Goal: Information Seeking & Learning: Learn about a topic

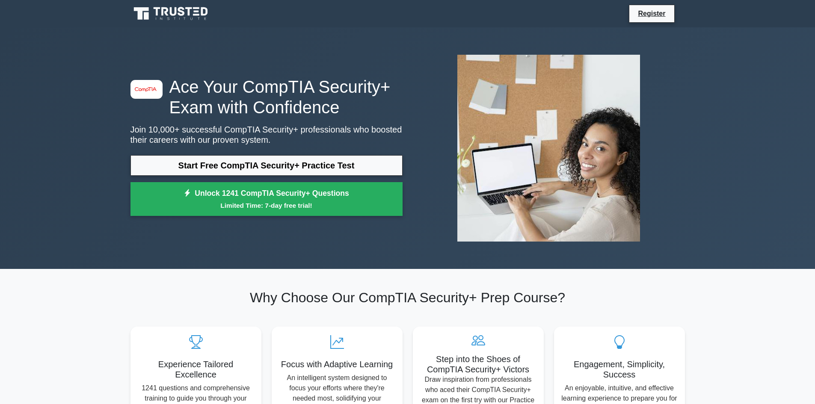
click at [245, 164] on link "Start Free CompTIA Security+ Practice Test" at bounding box center [266, 165] width 272 height 21
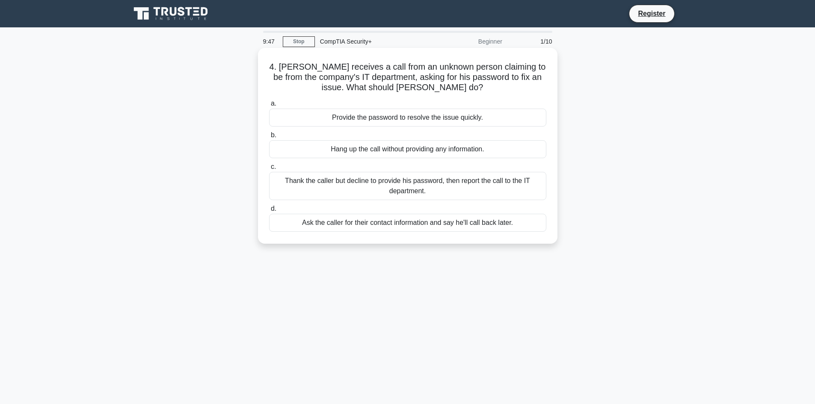
click at [418, 181] on div "Thank the caller but decline to provide his password, then report the call to t…" at bounding box center [407, 186] width 277 height 28
click at [269, 170] on input "c. Thank the caller but decline to provide his password, then report the call t…" at bounding box center [269, 167] width 0 height 6
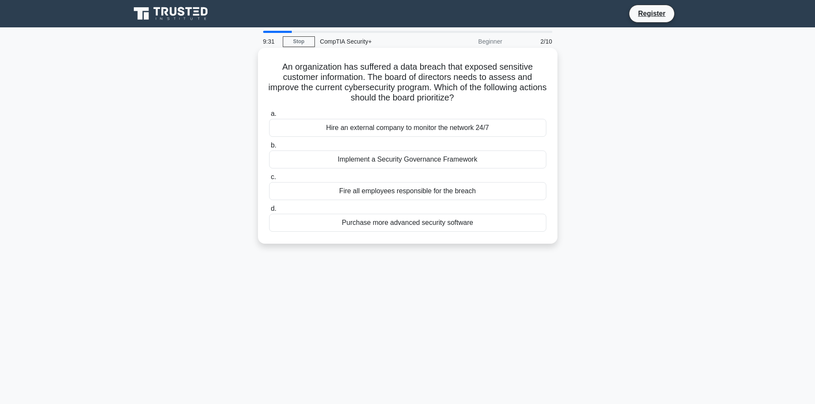
click at [420, 160] on div "Implement a Security Governance Framework" at bounding box center [407, 160] width 277 height 18
click at [269, 148] on input "b. Implement a Security Governance Framework" at bounding box center [269, 146] width 0 height 6
click at [420, 157] on div "Install appropriate water barriers and pumps" at bounding box center [407, 160] width 277 height 18
click at [269, 148] on input "b. Install appropriate water barriers and pumps" at bounding box center [269, 146] width 0 height 6
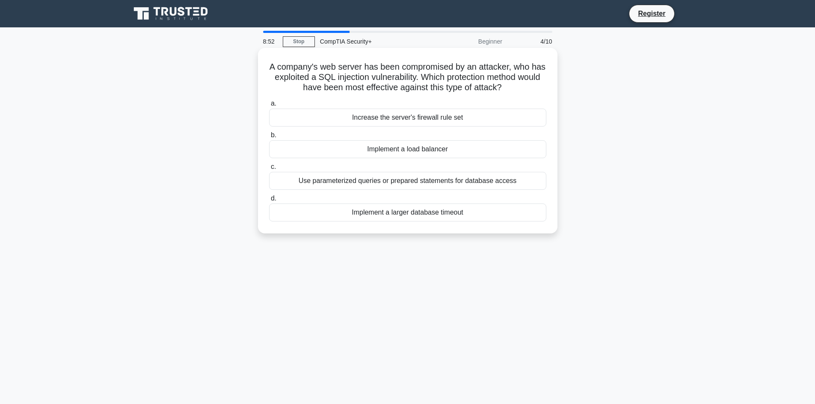
click at [350, 179] on div "Use parameterized queries or prepared statements for database access" at bounding box center [407, 181] width 277 height 18
click at [269, 170] on input "c. Use parameterized queries or prepared statements for database access" at bounding box center [269, 167] width 0 height 6
click at [394, 182] on div "Ensure backups and disaster recovery plans are updated" at bounding box center [407, 181] width 277 height 18
click at [269, 170] on input "c. Ensure backups and disaster recovery plans are updated" at bounding box center [269, 167] width 0 height 6
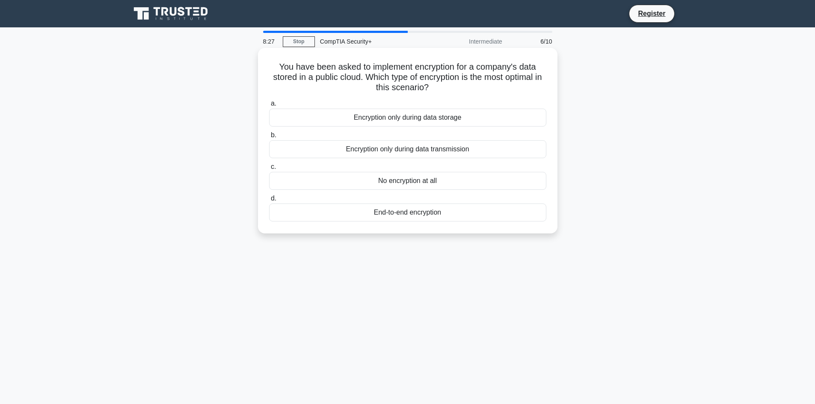
click at [430, 210] on div "End-to-end encryption" at bounding box center [407, 213] width 277 height 18
click at [269, 201] on input "d. End-to-end encryption" at bounding box center [269, 199] width 0 height 6
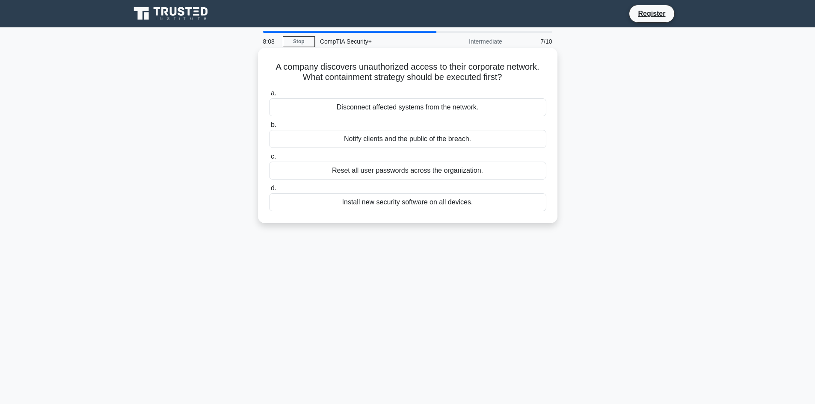
click at [419, 109] on div "Disconnect affected systems from the network." at bounding box center [407, 107] width 277 height 18
click at [269, 96] on input "a. Disconnect affected systems from the network." at bounding box center [269, 94] width 0 height 6
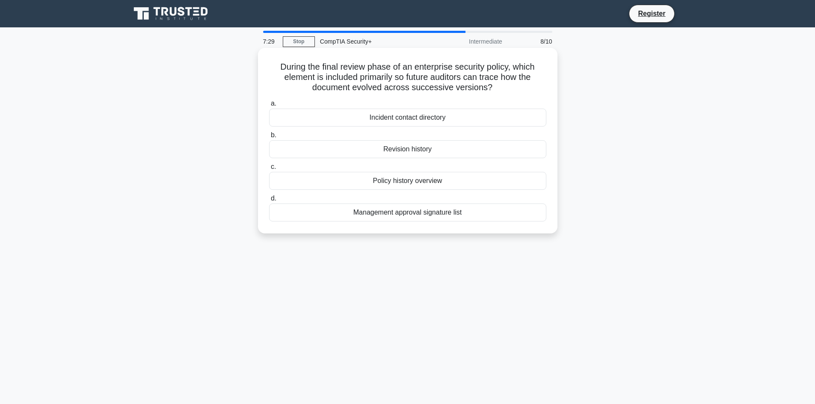
click at [410, 150] on div "Revision history" at bounding box center [407, 149] width 277 height 18
click at [269, 138] on input "b. Revision history" at bounding box center [269, 136] width 0 height 6
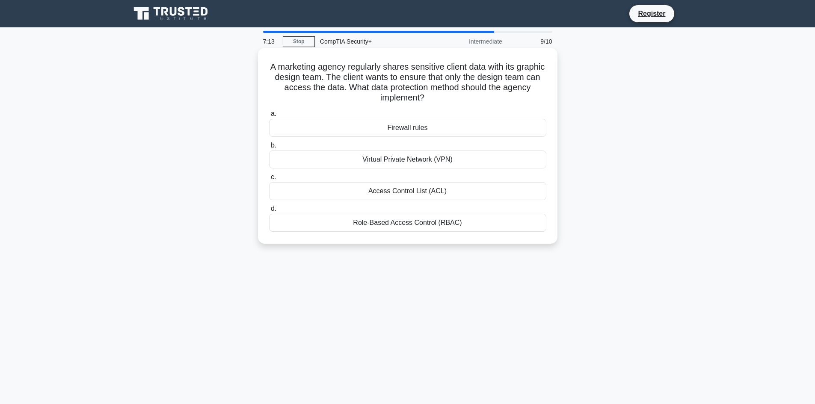
click at [397, 224] on div "Role-Based Access Control (RBAC)" at bounding box center [407, 223] width 277 height 18
click at [269, 212] on input "d. Role-Based Access Control (RBAC)" at bounding box center [269, 209] width 0 height 6
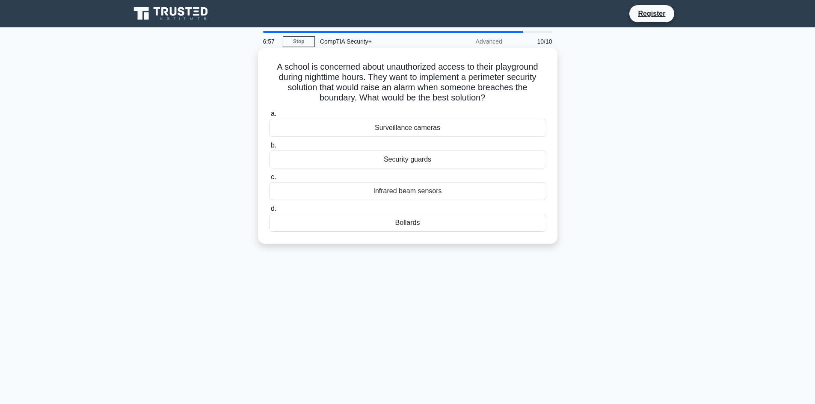
click at [377, 193] on div "Infrared beam sensors" at bounding box center [407, 191] width 277 height 18
click at [269, 180] on input "c. Infrared beam sensors" at bounding box center [269, 178] width 0 height 6
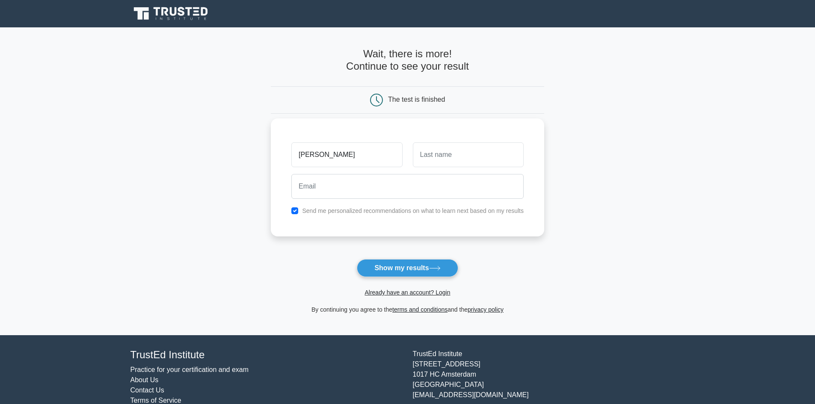
type input "[PERSON_NAME]"
type input "ockenfels"
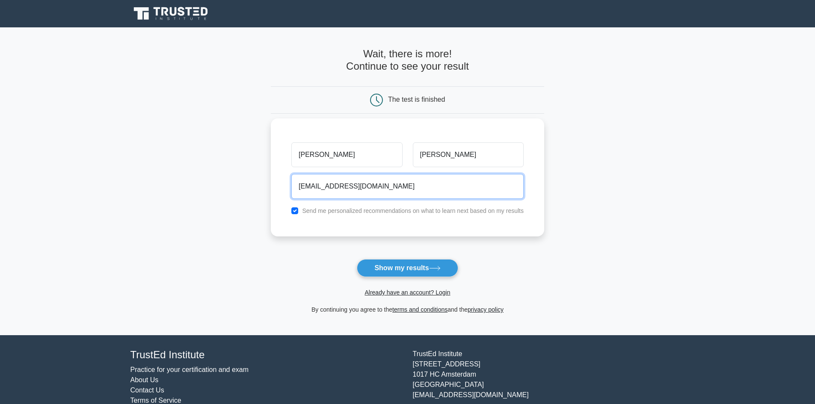
type input "kockenfe@terpmail.umd.edu"
click at [300, 213] on div "Send me personalized recommendations on what to learn next based on my results" at bounding box center [407, 211] width 243 height 10
click at [295, 213] on input "checkbox" at bounding box center [294, 210] width 7 height 7
checkbox input "false"
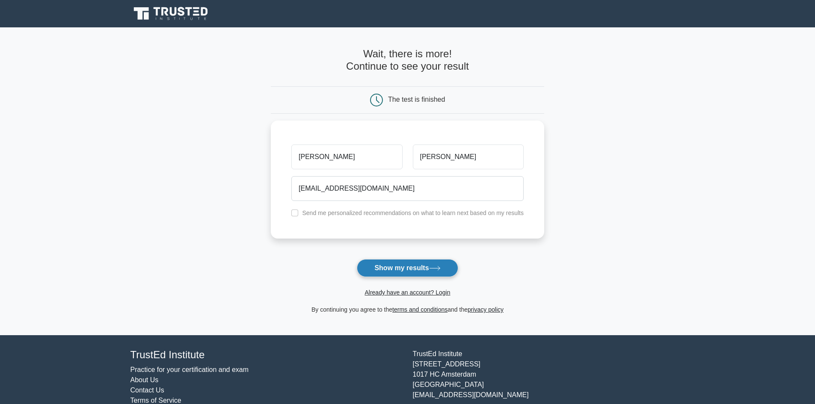
click at [361, 267] on button "Show my results" at bounding box center [407, 268] width 101 height 18
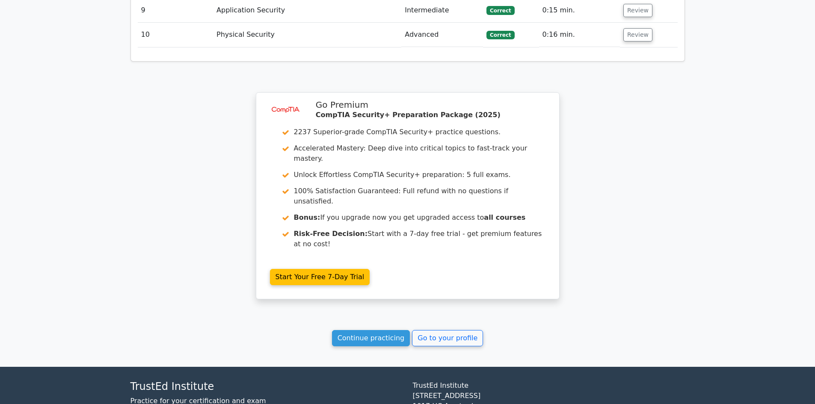
scroll to position [884, 0]
